Goal: Task Accomplishment & Management: Use online tool/utility

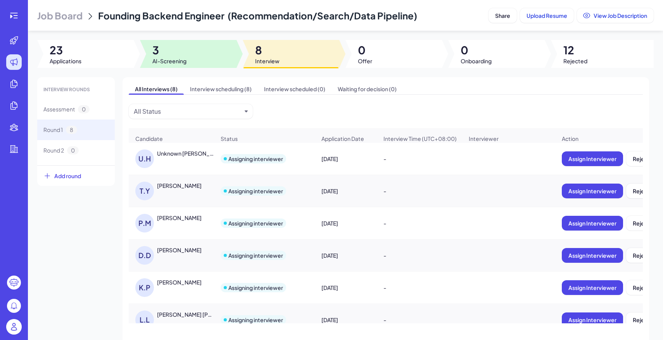
click at [146, 64] on div at bounding box center [188, 54] width 97 height 28
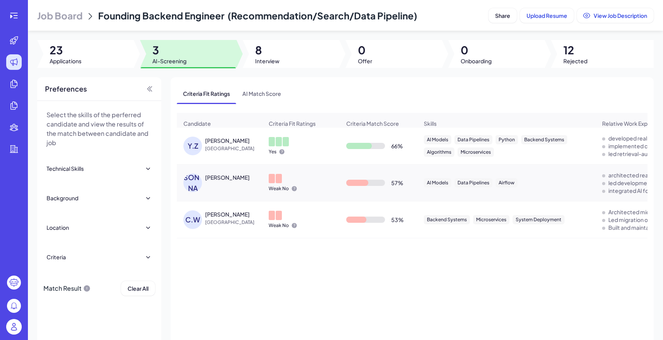
click at [81, 18] on span "Job Board" at bounding box center [59, 15] width 45 height 12
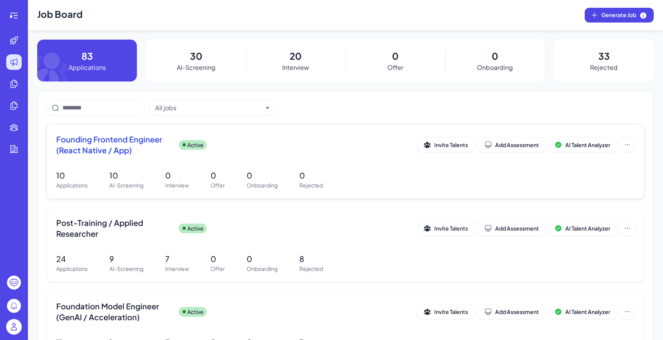
click at [241, 175] on div "10 Applications 10 AI-Screening 0 Interview 0 Offer 0 Onboarding 0 Rejected" at bounding box center [345, 179] width 579 height 20
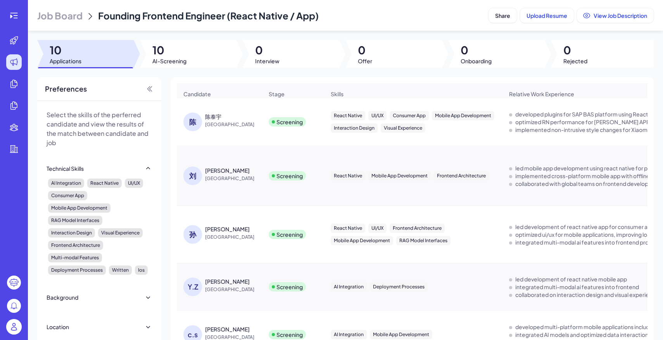
click at [182, 61] on span "AI-Screening" at bounding box center [169, 61] width 34 height 8
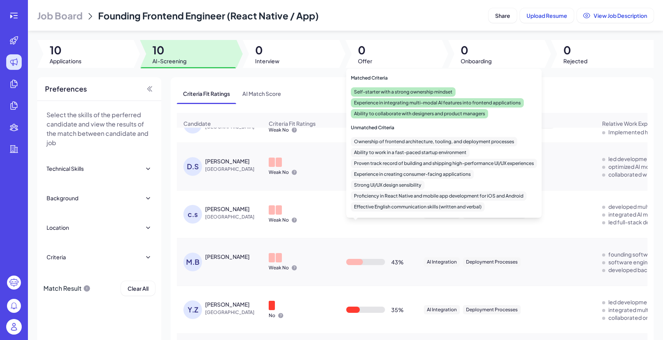
scroll to position [236, 0]
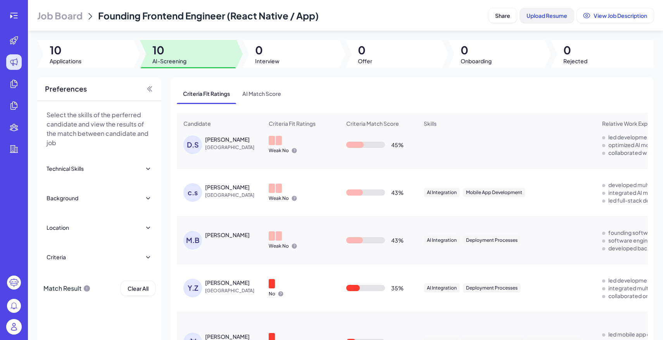
click at [555, 17] on span "Upload Resume" at bounding box center [547, 15] width 41 height 7
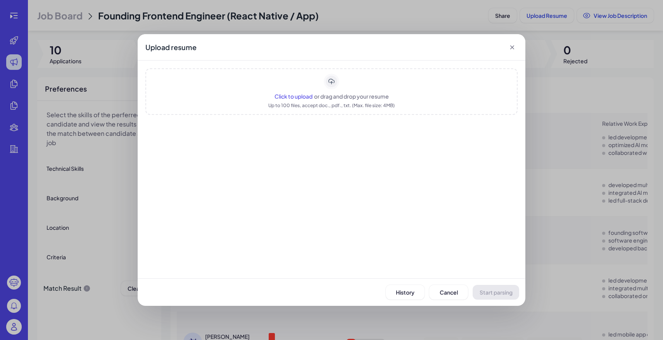
click at [429, 9] on div "Upload resume Click to upload or drag and drop your resume Up to 100 files, acc…" at bounding box center [331, 170] width 663 height 340
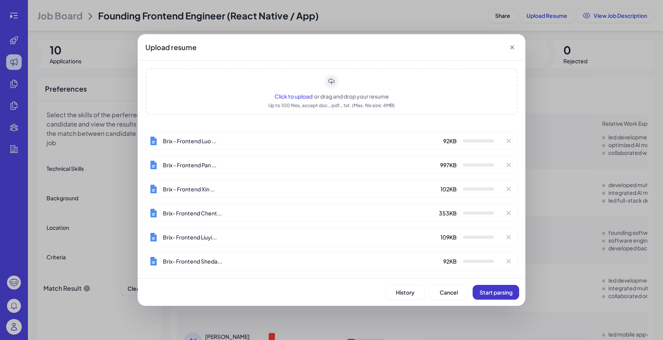
click at [506, 296] on button "Start parsing" at bounding box center [496, 292] width 47 height 15
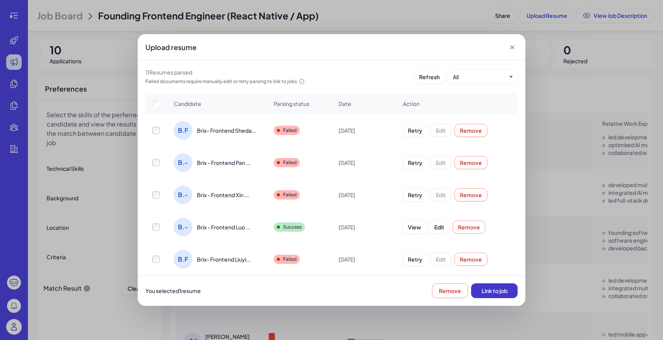
click at [507, 289] on span "Link to job" at bounding box center [495, 290] width 26 height 7
click at [164, 225] on div at bounding box center [156, 227] width 21 height 8
click at [150, 230] on div at bounding box center [156, 227] width 21 height 8
click at [498, 288] on span "Link to job" at bounding box center [495, 290] width 26 height 7
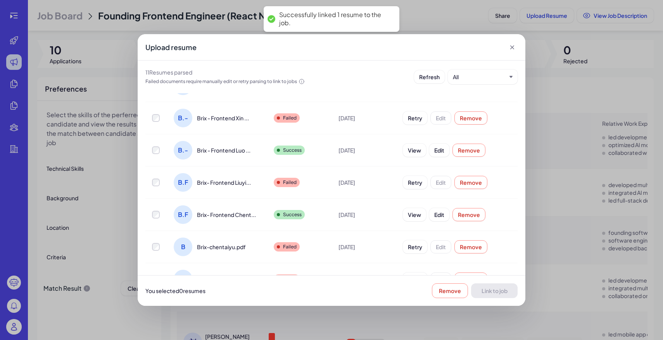
scroll to position [98, 0]
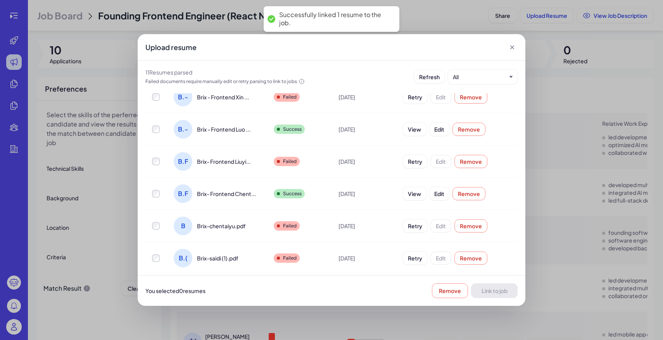
click at [163, 127] on div at bounding box center [156, 129] width 21 height 8
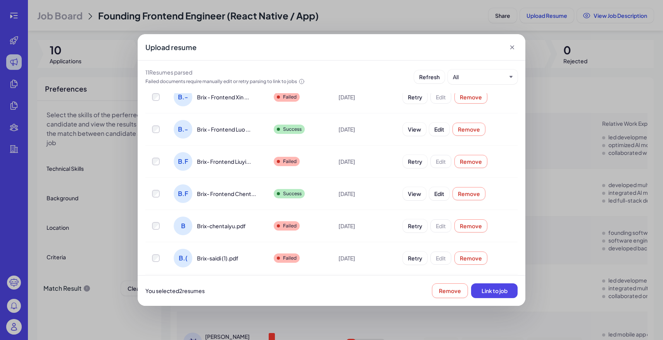
scroll to position [192, 0]
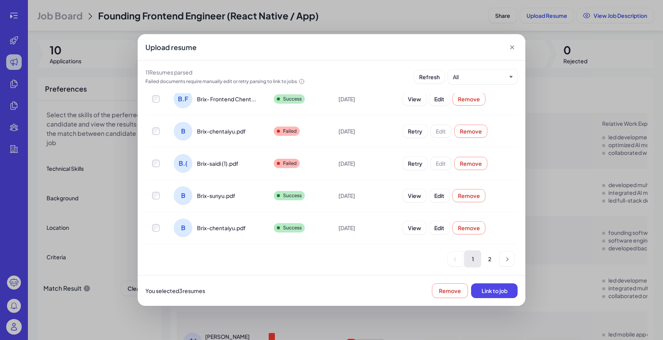
click at [157, 222] on td at bounding box center [156, 228] width 22 height 32
click at [163, 236] on td at bounding box center [156, 228] width 22 height 32
click at [159, 232] on td at bounding box center [156, 228] width 22 height 32
click at [153, 231] on label at bounding box center [156, 228] width 8 height 8
click at [504, 296] on button "Link to job" at bounding box center [494, 290] width 47 height 15
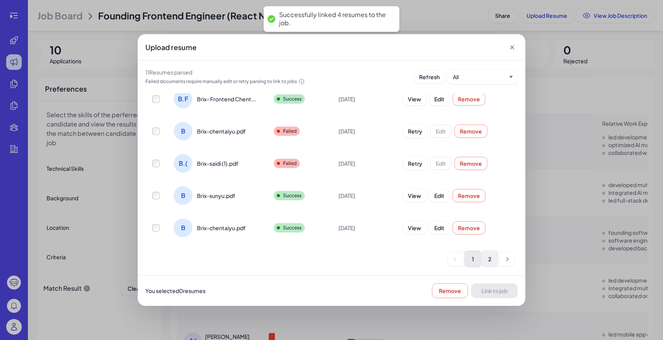
click at [488, 259] on li "2" at bounding box center [489, 258] width 17 height 17
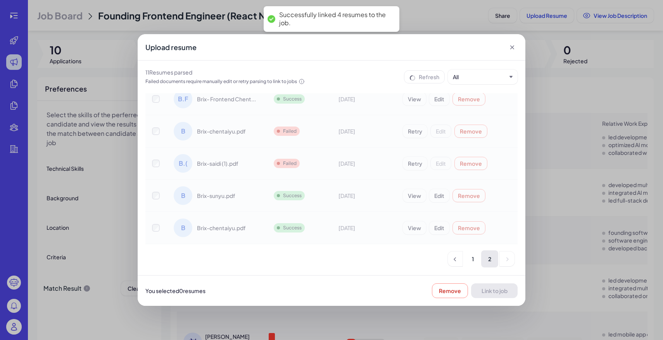
scroll to position [0, 0]
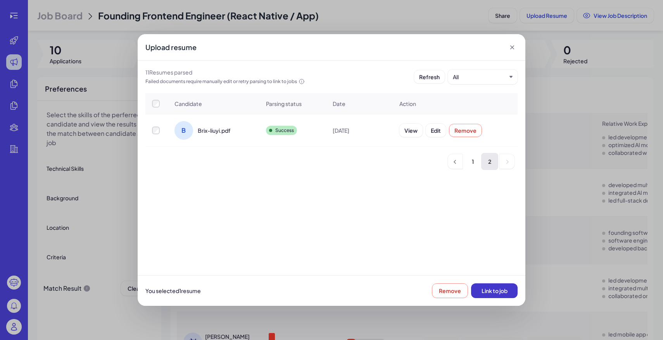
click at [503, 296] on button "Link to job" at bounding box center [494, 290] width 47 height 15
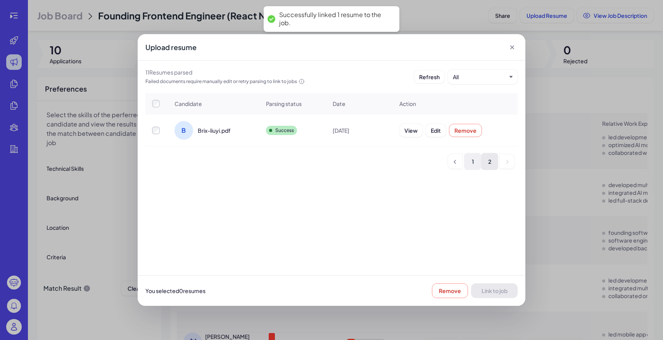
click at [475, 161] on li "1" at bounding box center [472, 161] width 17 height 17
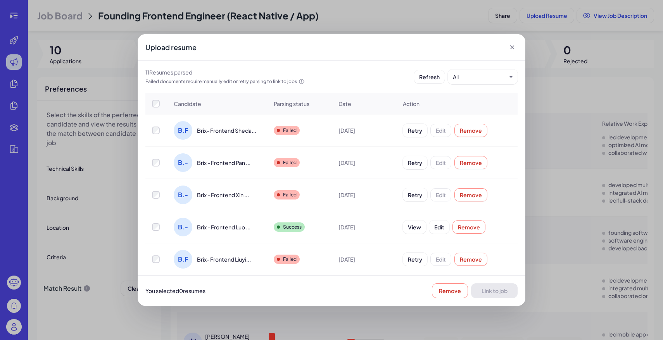
click at [156, 126] on td at bounding box center [156, 130] width 22 height 32
click at [157, 99] on th at bounding box center [156, 103] width 22 height 21
click at [496, 288] on span "Link to job" at bounding box center [495, 290] width 26 height 7
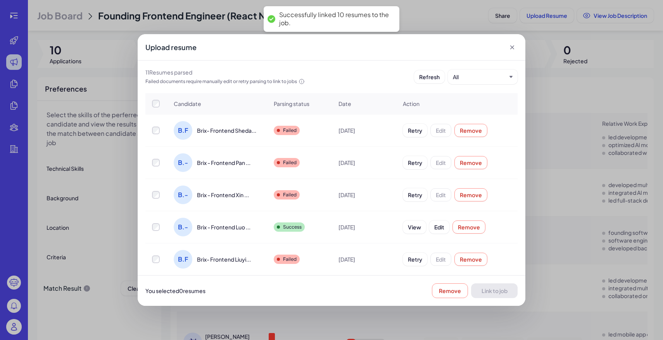
click at [510, 48] on icon at bounding box center [512, 47] width 8 height 8
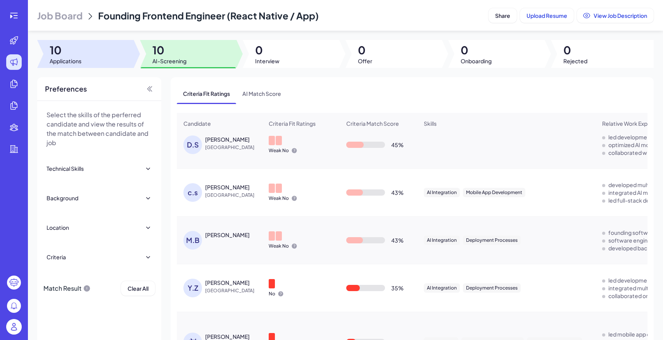
click at [93, 56] on div at bounding box center [85, 54] width 97 height 28
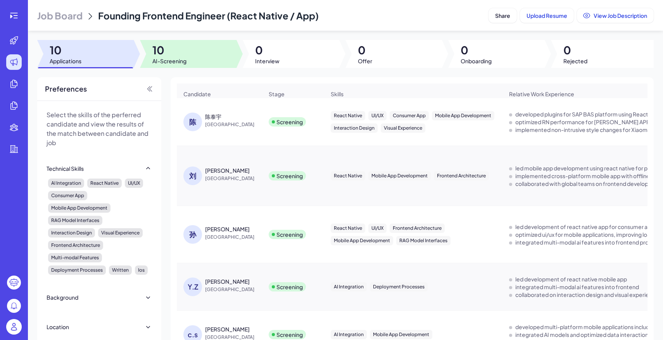
click at [187, 53] on span "10" at bounding box center [169, 50] width 34 height 14
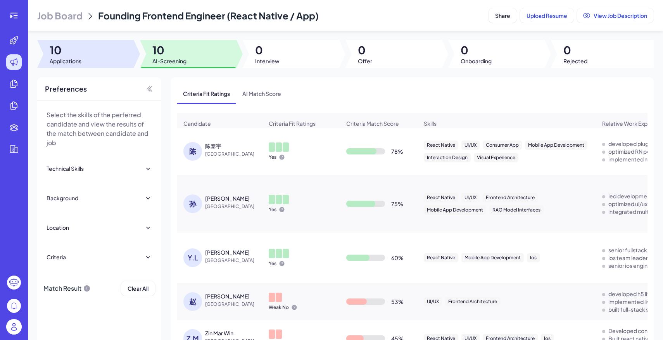
click at [71, 51] on span "10" at bounding box center [66, 50] width 32 height 14
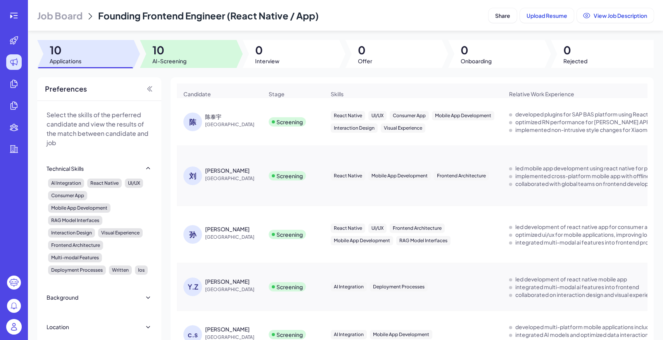
click at [183, 56] on span "10" at bounding box center [169, 50] width 34 height 14
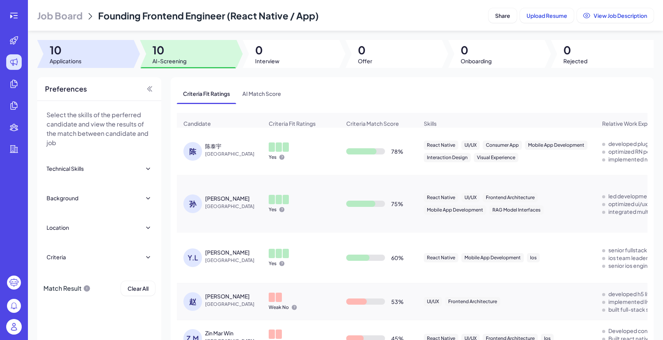
click at [60, 54] on span "10" at bounding box center [66, 50] width 32 height 14
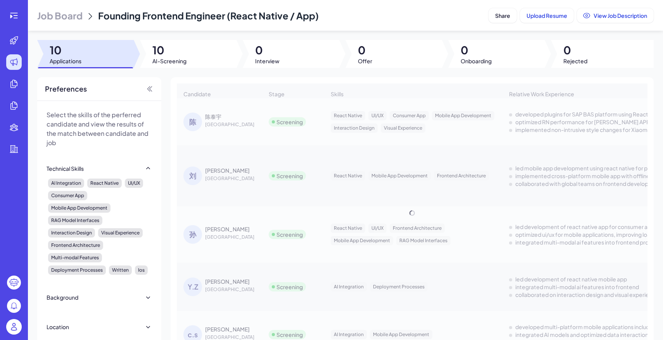
click at [71, 18] on span "Job Board" at bounding box center [59, 15] width 45 height 12
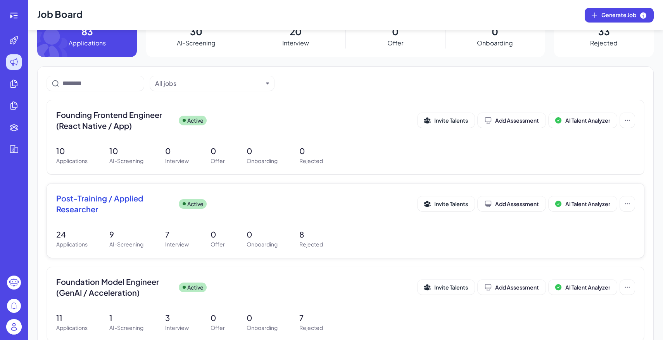
scroll to position [32, 0]
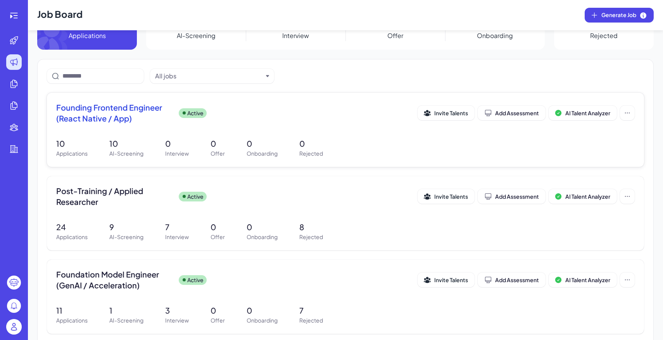
click at [223, 117] on div "Founding Frontend Engineer (React Native / App) Active" at bounding box center [236, 113] width 361 height 22
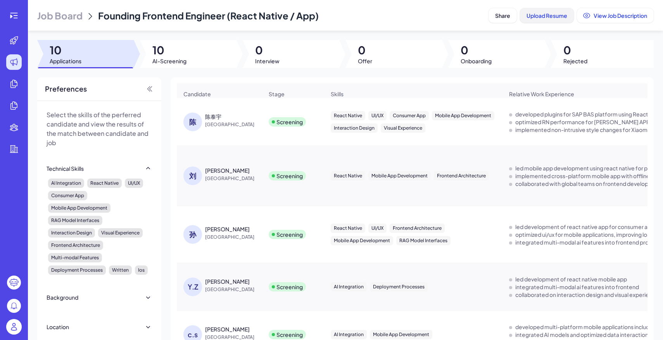
click at [530, 15] on span "Upload Resume" at bounding box center [547, 15] width 41 height 7
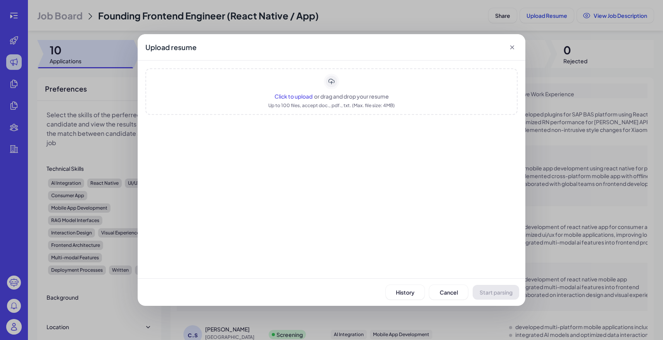
click at [306, 100] on div "Click to upload or drag and drop your resume" at bounding box center [332, 96] width 114 height 8
click at [410, 285] on button "History" at bounding box center [405, 292] width 39 height 15
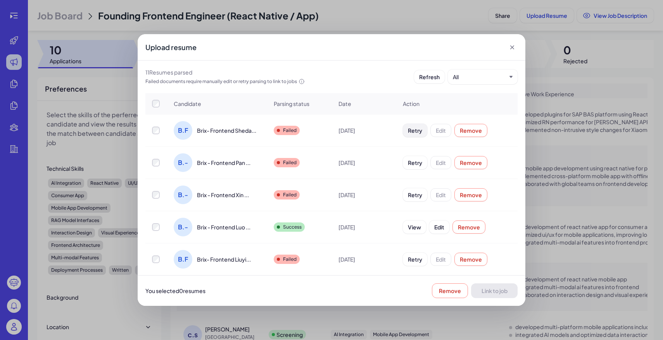
click at [409, 131] on span "Retry" at bounding box center [415, 130] width 14 height 7
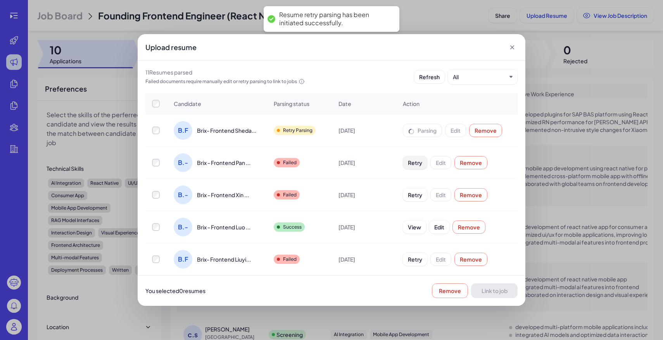
click at [417, 160] on span "Retry" at bounding box center [415, 162] width 14 height 7
click at [418, 194] on span "Retry" at bounding box center [415, 194] width 14 height 7
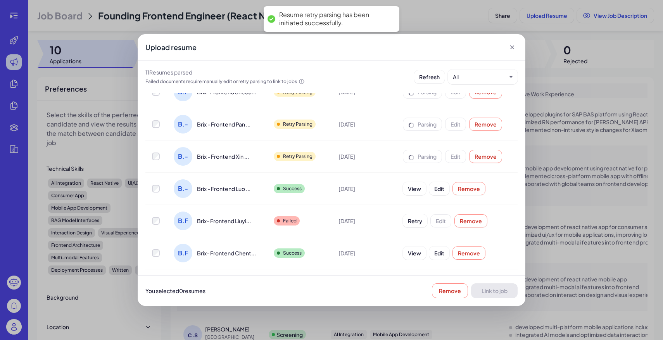
scroll to position [57, 0]
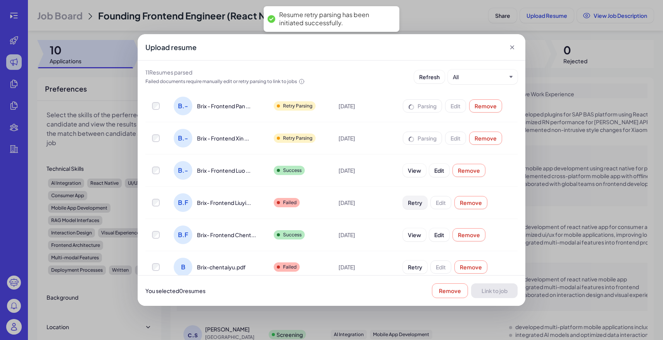
click at [419, 199] on span "Retry" at bounding box center [415, 202] width 14 height 7
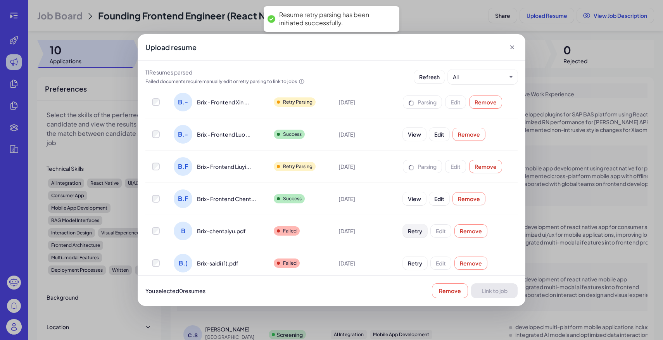
click at [408, 226] on button "Retry" at bounding box center [415, 230] width 24 height 13
click at [416, 268] on button "Retry" at bounding box center [415, 262] width 24 height 13
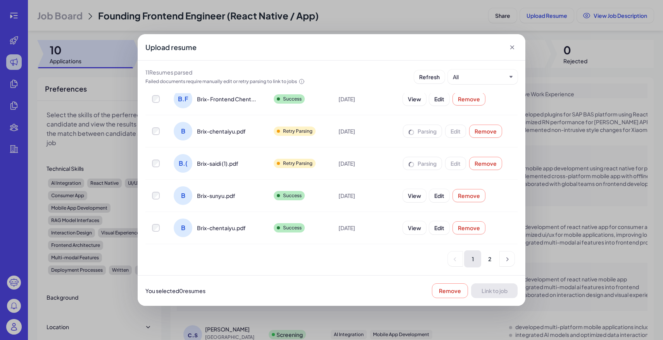
scroll to position [0, 0]
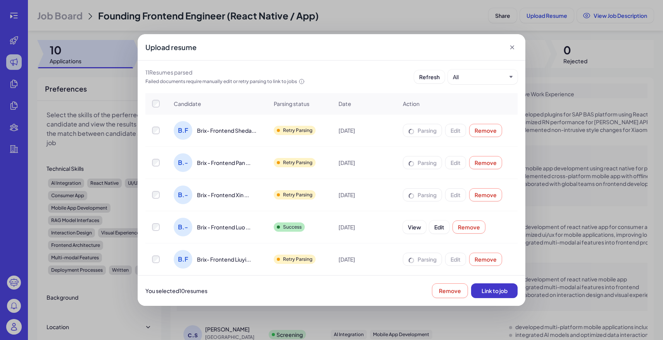
click at [489, 288] on span "Link to job" at bounding box center [495, 290] width 26 height 7
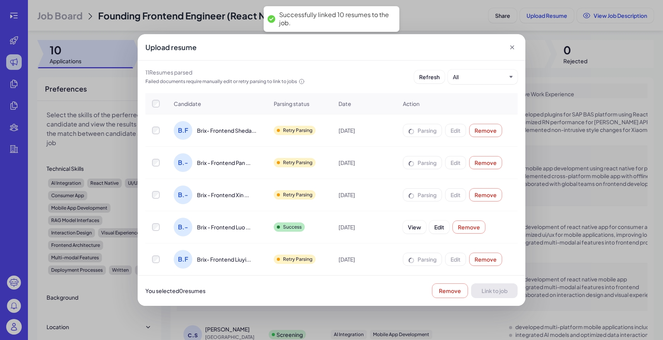
click at [510, 45] on icon at bounding box center [512, 47] width 8 height 8
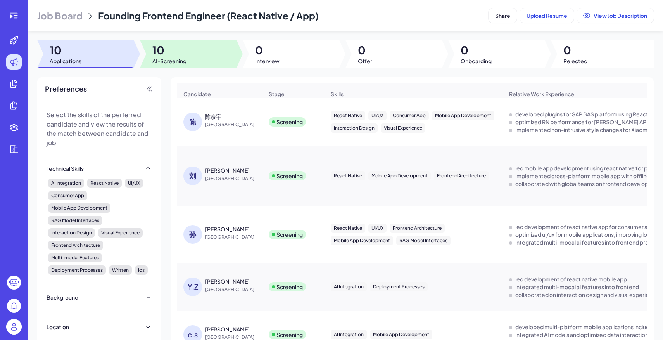
click at [188, 50] on div at bounding box center [188, 54] width 97 height 28
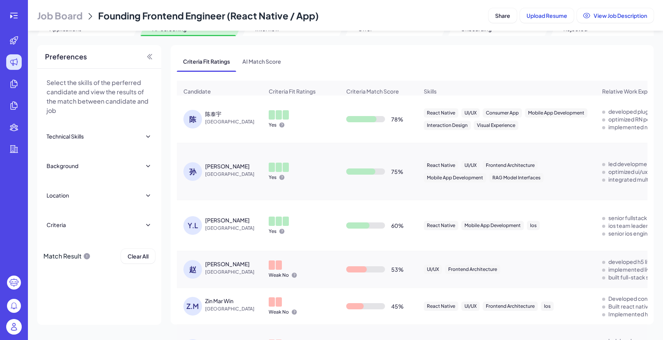
click at [98, 61] on div "Preferences" at bounding box center [99, 57] width 124 height 24
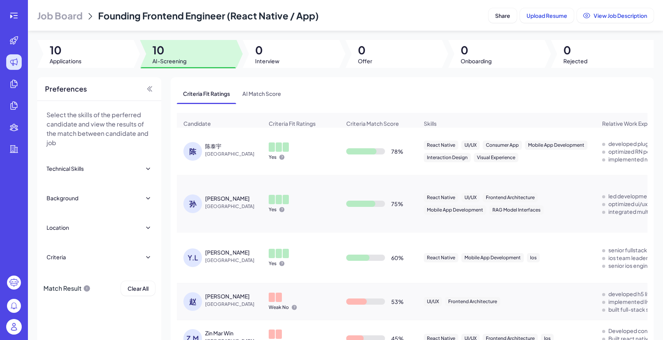
click at [80, 68] on div "Job Board Founding Frontend Engineer (React Native / App) Share Upload Resume V…" at bounding box center [345, 170] width 635 height 340
click at [78, 52] on span "10" at bounding box center [66, 50] width 32 height 14
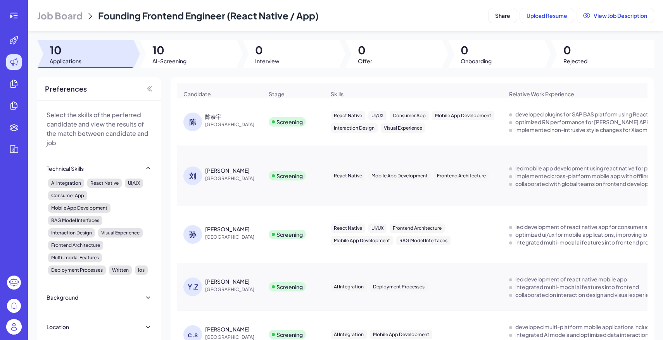
click at [56, 14] on span "Job Board" at bounding box center [59, 15] width 45 height 12
